Goal: Task Accomplishment & Management: Use online tool/utility

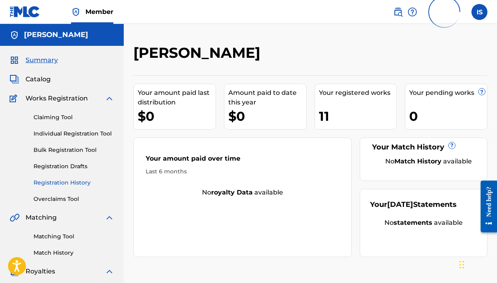
click at [59, 183] on link "Registration History" at bounding box center [74, 183] width 81 height 8
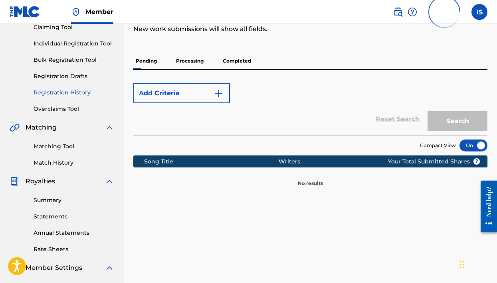
scroll to position [89, 0]
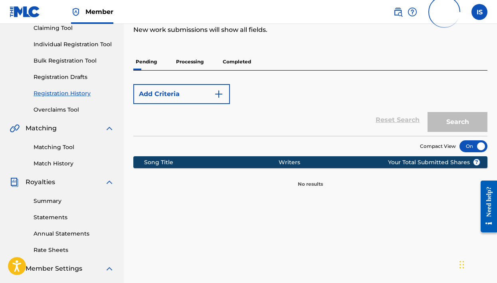
click at [199, 61] on p "Processing" at bounding box center [190, 61] width 32 height 17
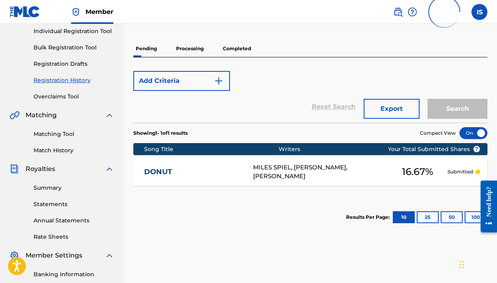
scroll to position [103, 0]
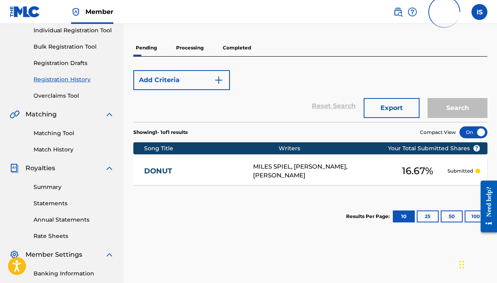
click at [447, 173] on p "Submitted" at bounding box center [460, 171] width 26 height 7
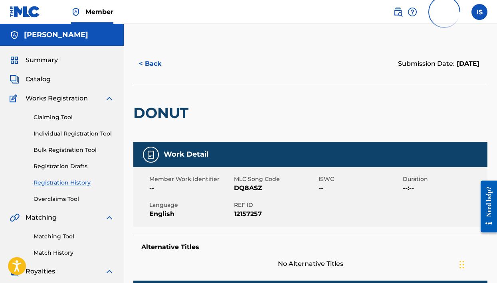
click at [44, 65] on div "Summary Catalog Works Registration Claiming Tool Individual Registration Tool B…" at bounding box center [62, 251] width 124 height 411
click at [59, 116] on link "Claiming Tool" at bounding box center [74, 117] width 81 height 8
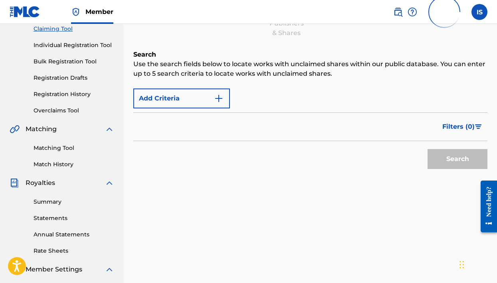
scroll to position [95, 0]
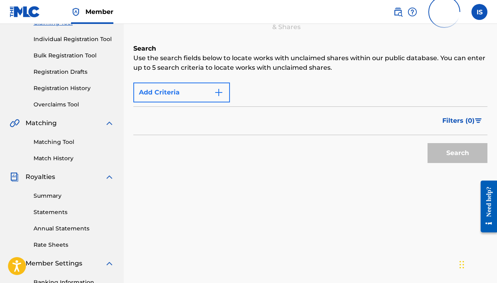
click at [201, 88] on button "Add Criteria" at bounding box center [181, 93] width 97 height 20
click at [221, 93] on img "Search Form" at bounding box center [219, 93] width 10 height 10
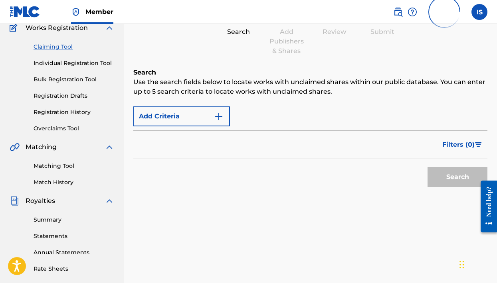
scroll to position [69, 0]
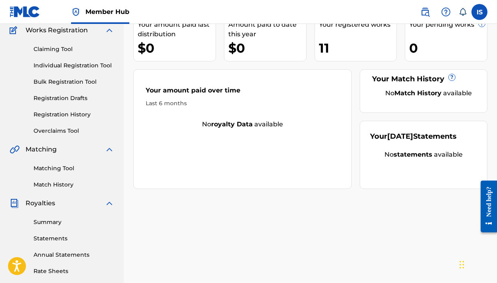
scroll to position [71, 0]
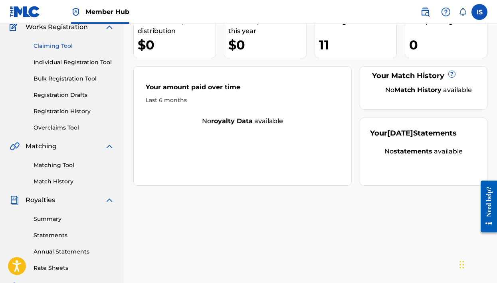
click at [67, 48] on link "Claiming Tool" at bounding box center [74, 46] width 81 height 8
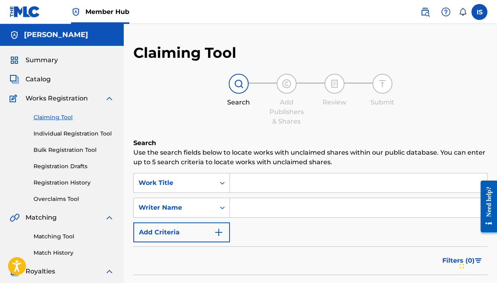
click at [246, 185] on input "Search Form" at bounding box center [358, 183] width 257 height 19
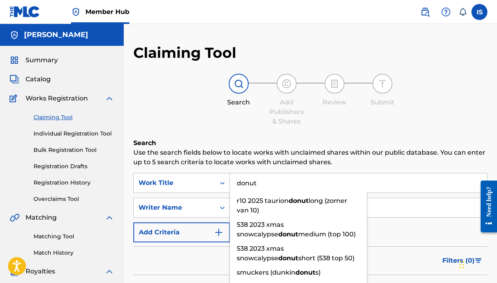
type input "donut"
click at [434, 210] on input "Search Form" at bounding box center [358, 207] width 257 height 19
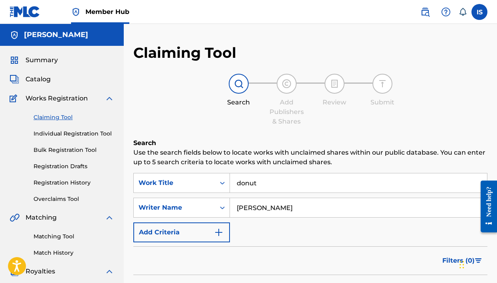
type input "[PERSON_NAME]"
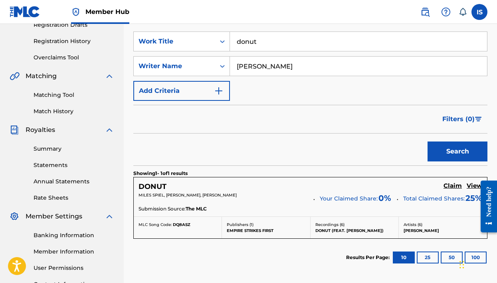
scroll to position [142, 0]
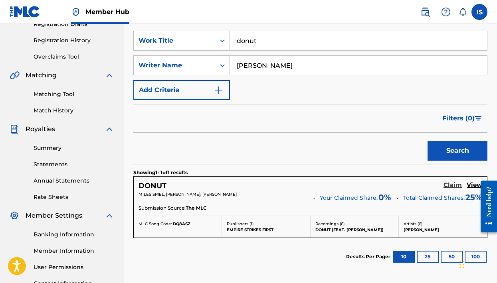
click at [455, 186] on h5 "Claim" at bounding box center [452, 186] width 18 height 8
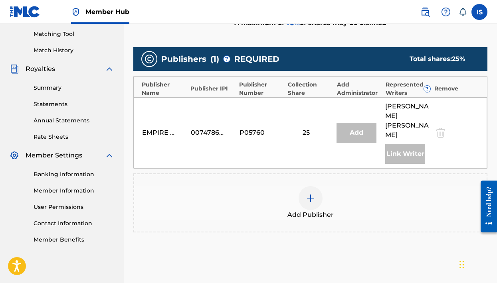
scroll to position [203, 0]
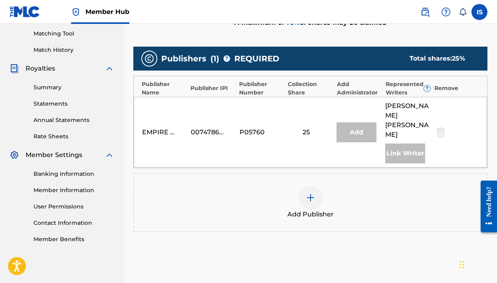
click at [313, 193] on img at bounding box center [311, 198] width 10 height 10
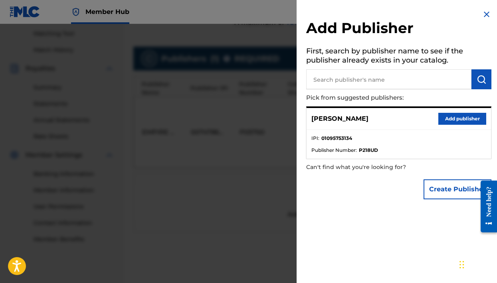
click at [464, 117] on button "Add publisher" at bounding box center [462, 119] width 48 height 12
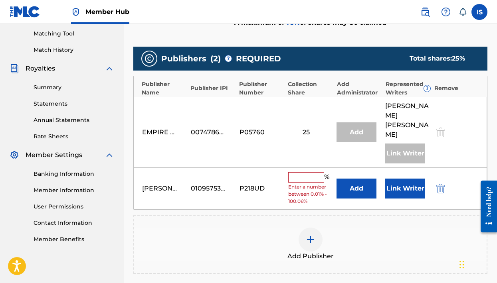
click at [311, 172] on input "text" at bounding box center [306, 177] width 36 height 10
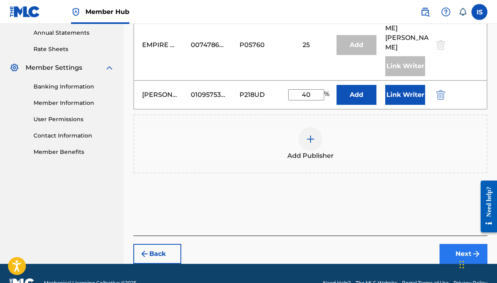
type input "40"
click at [449, 244] on button "Next" at bounding box center [463, 254] width 48 height 20
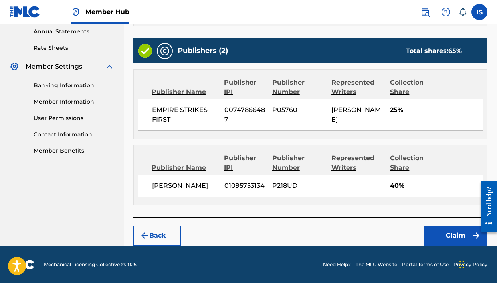
scroll to position [291, 0]
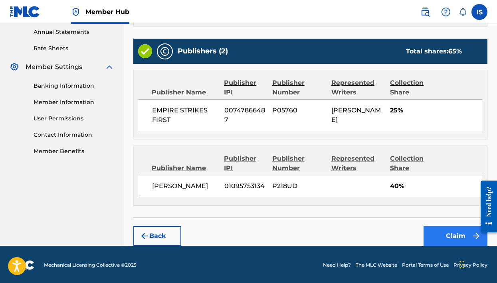
click at [459, 237] on button "Claim" at bounding box center [455, 236] width 64 height 20
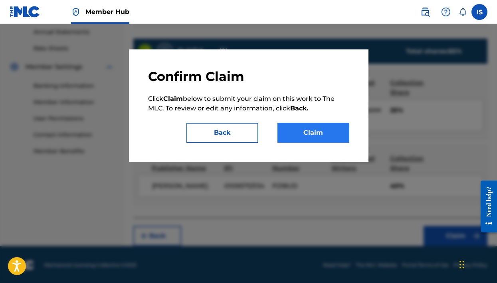
click at [328, 135] on button "Claim" at bounding box center [313, 133] width 72 height 20
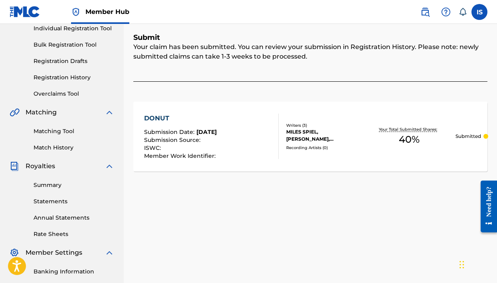
scroll to position [155, 0]
